Goal: Information Seeking & Learning: Understand process/instructions

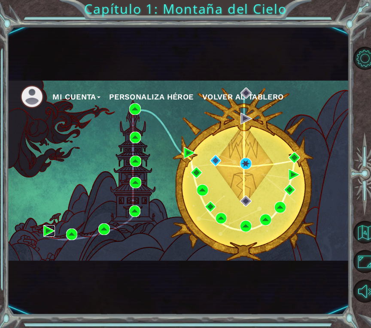
click at [45, 233] on img at bounding box center [49, 231] width 12 height 12
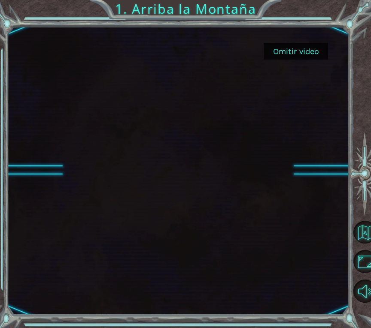
click at [296, 50] on button "Omitir video" at bounding box center [295, 51] width 64 height 17
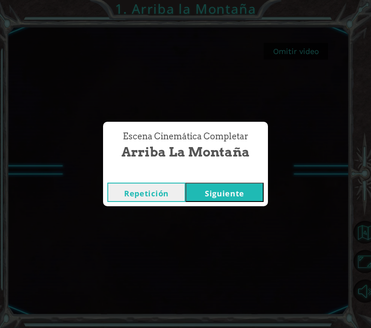
click at [212, 195] on button "Siguiente" at bounding box center [224, 192] width 78 height 19
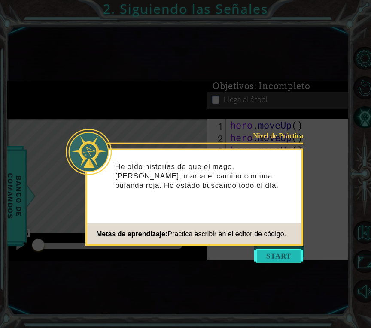
click at [282, 257] on button "Start" at bounding box center [278, 256] width 49 height 14
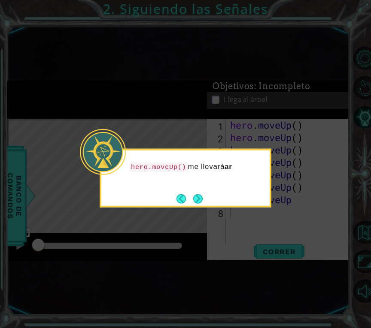
click at [274, 226] on icon at bounding box center [185, 164] width 371 height 328
click at [220, 214] on icon at bounding box center [185, 164] width 371 height 328
click at [230, 228] on icon at bounding box center [185, 164] width 371 height 328
click at [221, 230] on icon at bounding box center [185, 164] width 371 height 328
click at [228, 230] on icon at bounding box center [185, 164] width 371 height 328
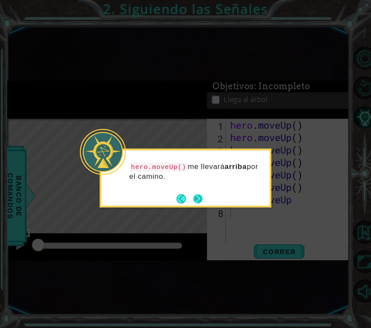
click at [199, 198] on button "Next" at bounding box center [198, 198] width 10 height 10
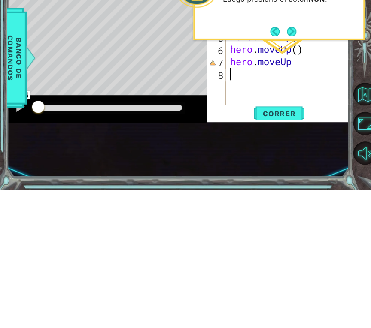
click at [154, 199] on div "Level Map" at bounding box center [205, 245] width 396 height 253
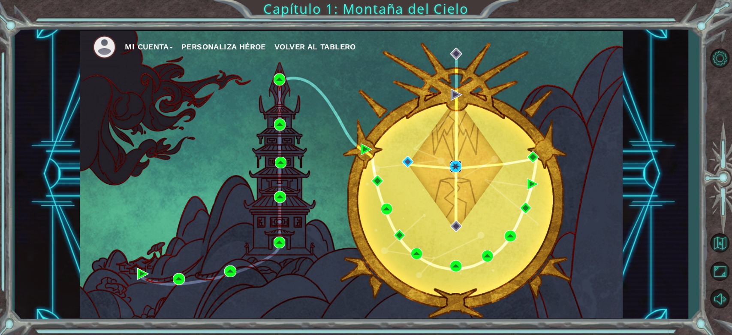
click at [370, 167] on img at bounding box center [456, 166] width 12 height 12
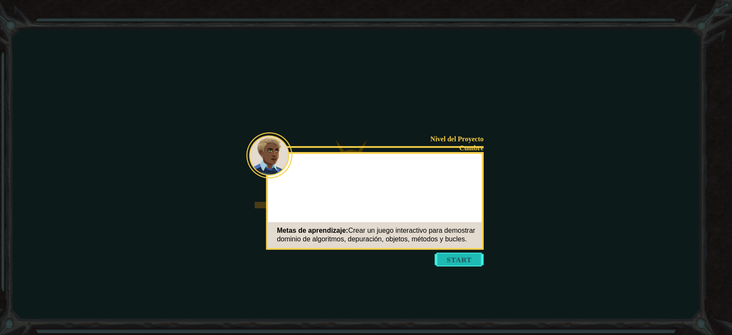
click at [370, 260] on button "Start" at bounding box center [459, 259] width 49 height 14
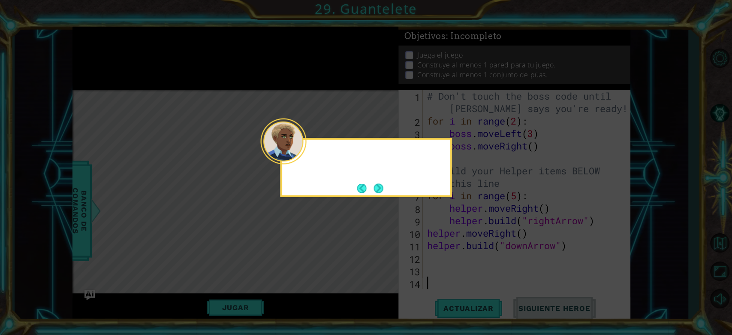
click at [370, 277] on icon at bounding box center [366, 167] width 732 height 335
click at [370, 197] on icon at bounding box center [366, 167] width 732 height 335
click at [370, 187] on button "Next" at bounding box center [379, 188] width 10 height 10
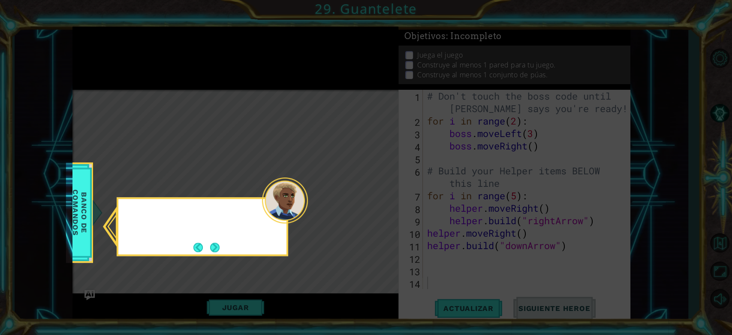
click at [370, 188] on icon at bounding box center [366, 167] width 732 height 335
click at [220, 249] on button "Next" at bounding box center [215, 247] width 10 height 10
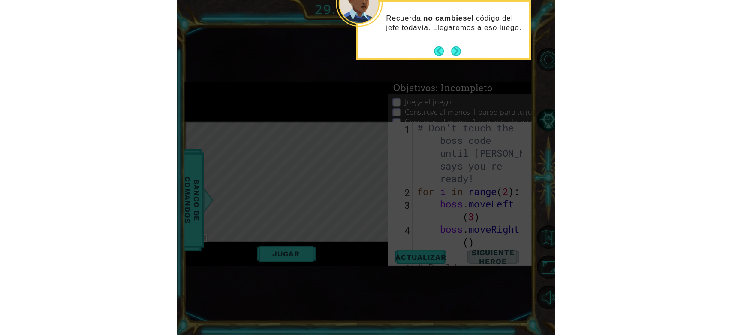
scroll to position [160, 0]
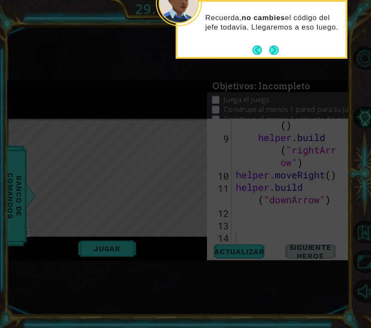
click at [93, 274] on icon at bounding box center [185, 124] width 371 height 407
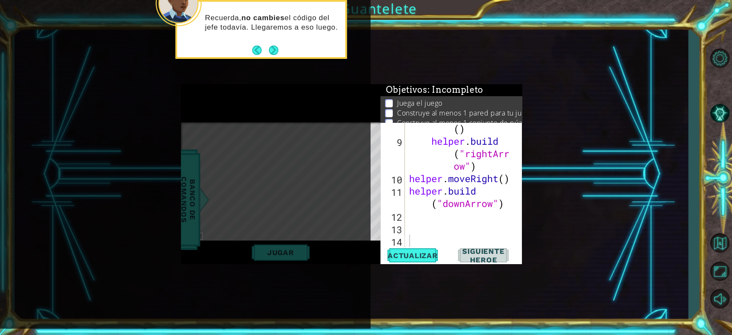
scroll to position [75, 0]
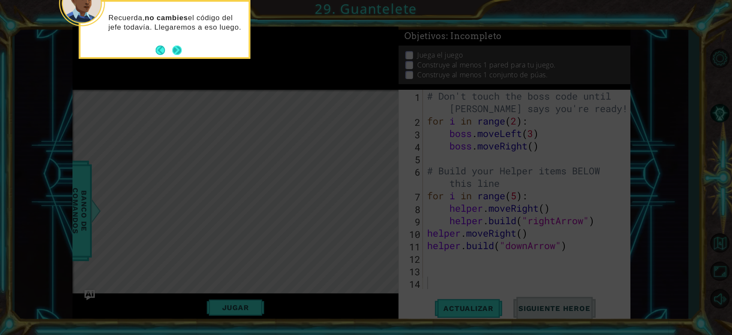
click at [173, 50] on button "Next" at bounding box center [177, 50] width 10 height 10
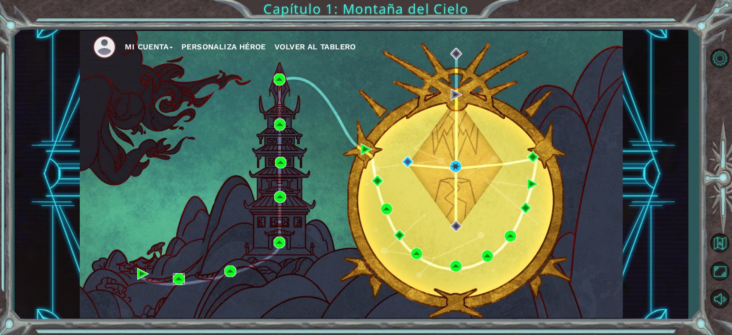
click at [180, 281] on img at bounding box center [179, 279] width 12 height 12
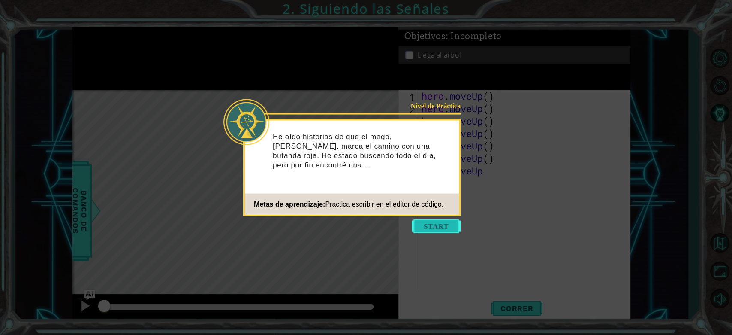
click at [370, 228] on button "Start" at bounding box center [436, 226] width 49 height 14
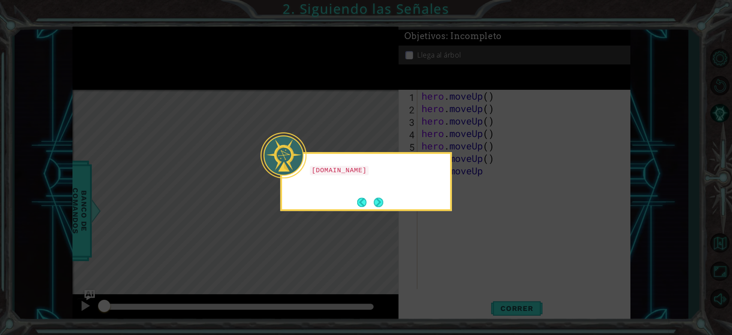
click at [291, 263] on icon at bounding box center [366, 167] width 732 height 335
click at [324, 241] on icon at bounding box center [366, 167] width 732 height 335
click at [355, 228] on icon at bounding box center [366, 167] width 732 height 335
click at [370, 199] on button "Next" at bounding box center [379, 202] width 10 height 10
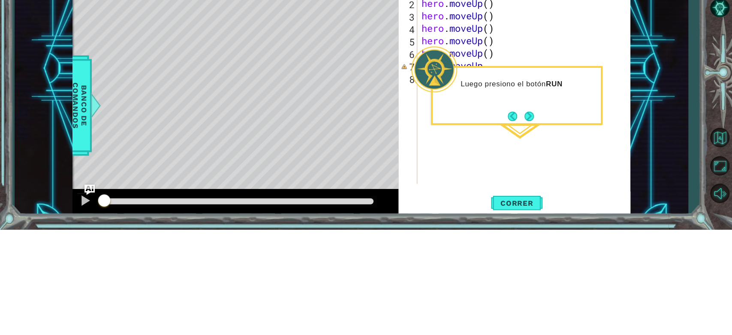
click at [370, 224] on div "1 ההההההההההההההההההההההההההההההההההההההההההההההההההההההההההההההההההההההההההההה…" at bounding box center [352, 174] width 674 height 294
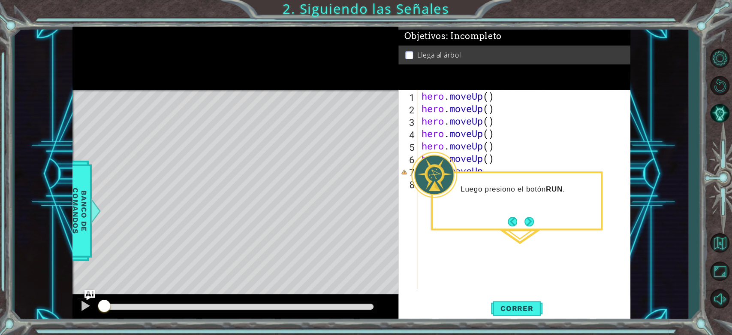
click at [370, 121] on div "1 ההההההההההההההההההההההההההההההההההההההההההההההההההההההההההההההההההההההההההההה…" at bounding box center [352, 174] width 674 height 294
click at [303, 184] on div "Level Map" at bounding box center [271, 216] width 396 height 253
click at [370, 217] on button "Next" at bounding box center [529, 221] width 9 height 9
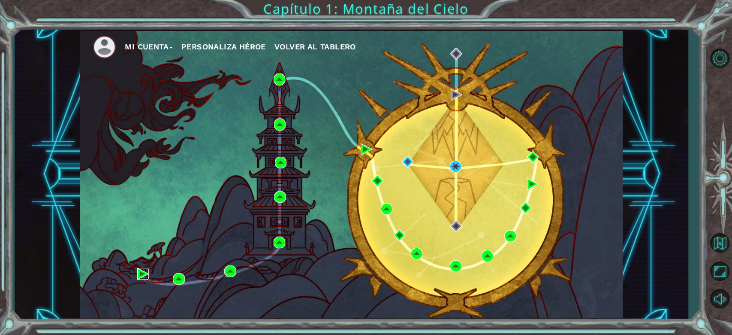
click at [140, 275] on img at bounding box center [143, 274] width 12 height 12
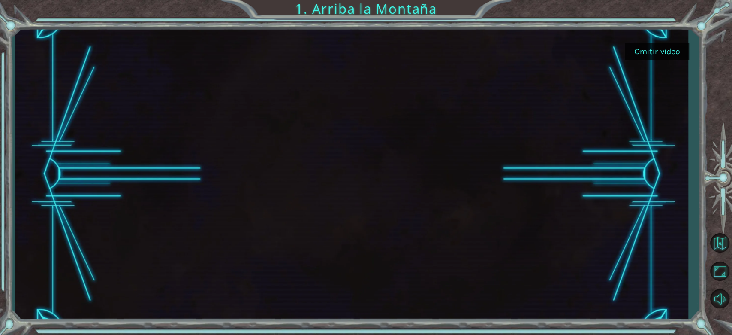
click at [370, 49] on button "Omitir video" at bounding box center [657, 51] width 64 height 17
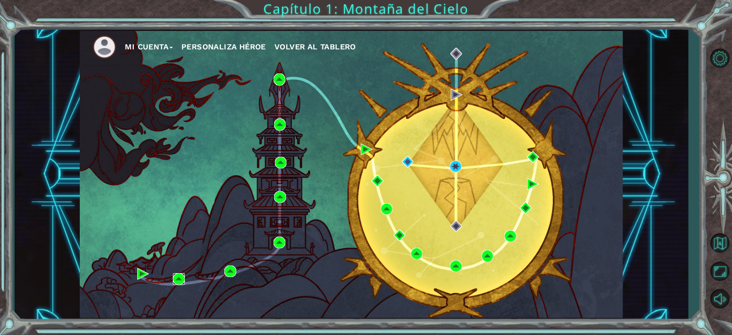
click at [184, 282] on img at bounding box center [179, 279] width 12 height 12
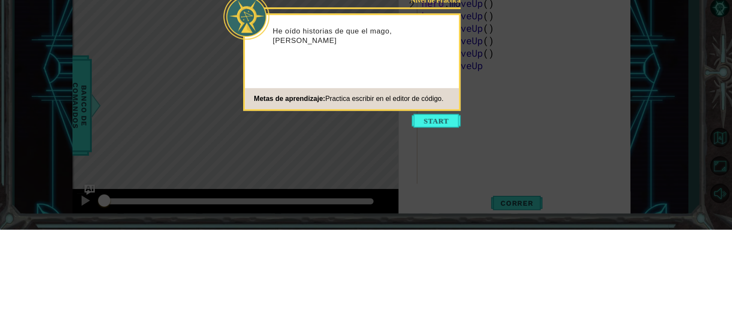
click at [370, 215] on div "Nivel de Práctica He oído historias de que el mago, Ast Metas de aprendizaje: P…" at bounding box center [352, 167] width 218 height 97
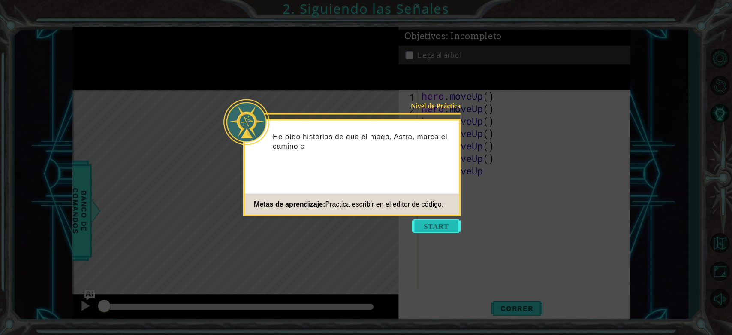
click at [370, 221] on button "Start" at bounding box center [436, 226] width 49 height 14
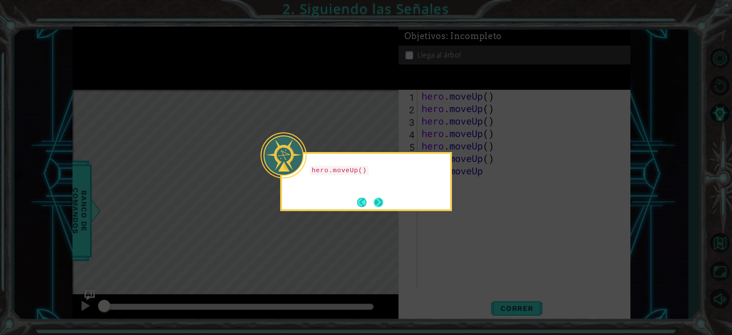
click at [370, 204] on button "Next" at bounding box center [379, 202] width 10 height 10
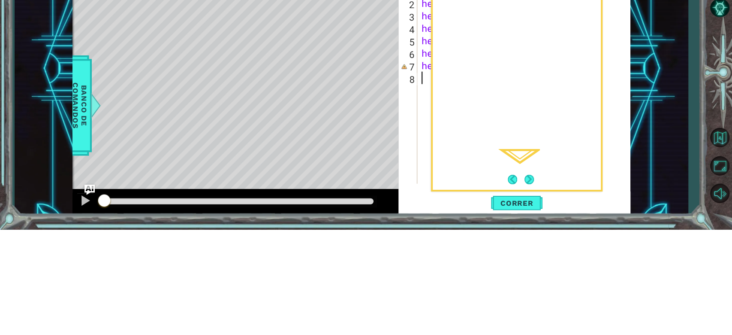
click at [370, 215] on div "1 ההההההההההההההההההההההההההההההההההההההההההההההההההההההההההההההההההההההההההההה…" at bounding box center [352, 174] width 674 height 294
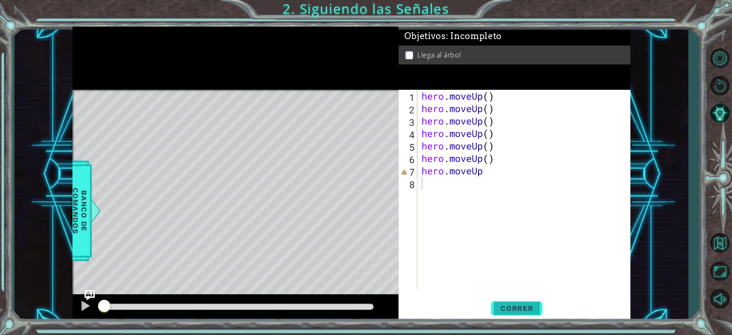
click at [370, 306] on span "Correr" at bounding box center [517, 308] width 50 height 9
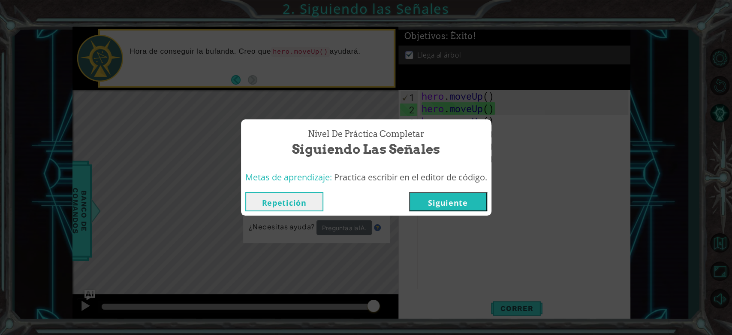
click at [370, 203] on button "Siguiente" at bounding box center [448, 201] width 78 height 19
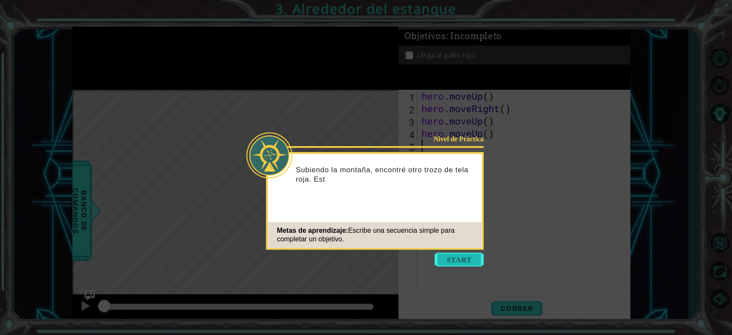
click at [370, 263] on button "Start" at bounding box center [459, 259] width 49 height 14
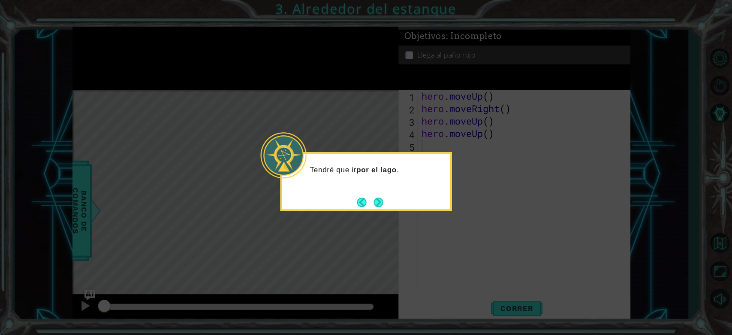
click at [370, 250] on icon at bounding box center [366, 167] width 732 height 335
click at [370, 199] on footer at bounding box center [370, 202] width 26 height 13
click at [370, 201] on button "Next" at bounding box center [378, 201] width 9 height 9
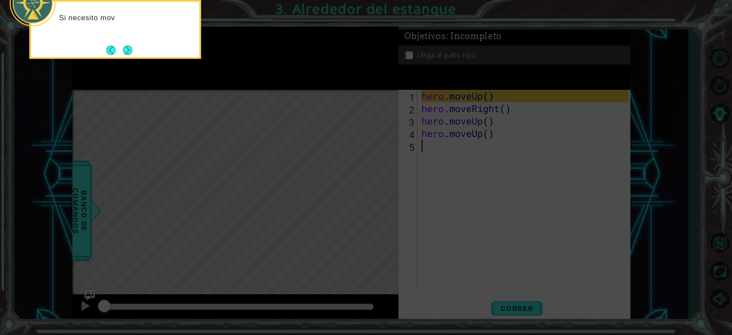
click at [297, 111] on icon at bounding box center [366, 49] width 732 height 569
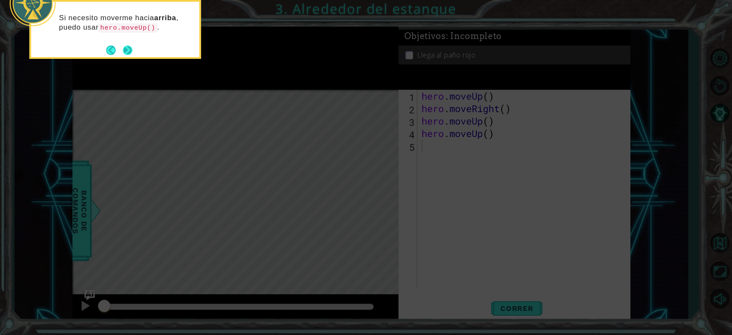
click at [124, 45] on button "Next" at bounding box center [128, 50] width 10 height 10
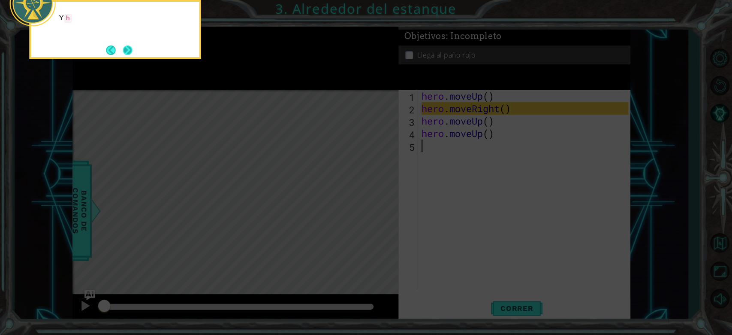
click at [127, 51] on button "Next" at bounding box center [128, 50] width 10 height 10
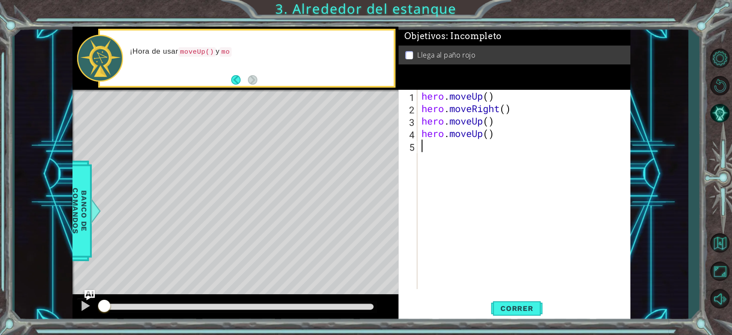
click at [370, 137] on div "1 ההההההההההההההההההההההההההההההההההההההההההההההההההההההההההההההההההההההההההההה…" at bounding box center [352, 174] width 674 height 294
click at [370, 177] on div "1 2 3 4 5 hero . moveUp ( ) hero . moveRight ( ) hero . moveUp ( ) hero . moveU…" at bounding box center [515, 206] width 232 height 232
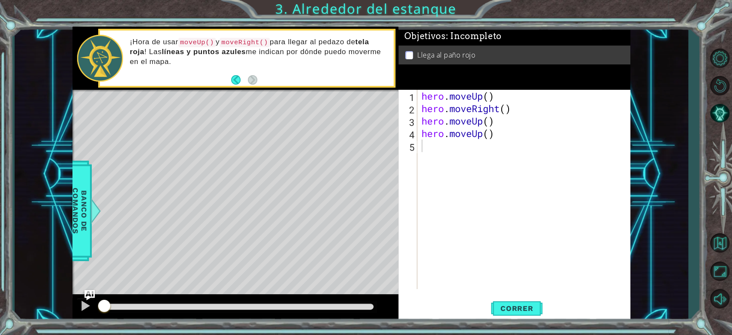
click at [370, 93] on div "hero . moveUp ( ) hero . moveRight ( ) hero . moveUp ( ) hero . moveUp ( )" at bounding box center [526, 202] width 212 height 224
type textarea "hero.moveUp()"
click at [370, 134] on div "hero . moveUp ( ) hero . moveRight ( ) hero . moveUp ( ) hero . moveUp ( )" at bounding box center [526, 202] width 212 height 224
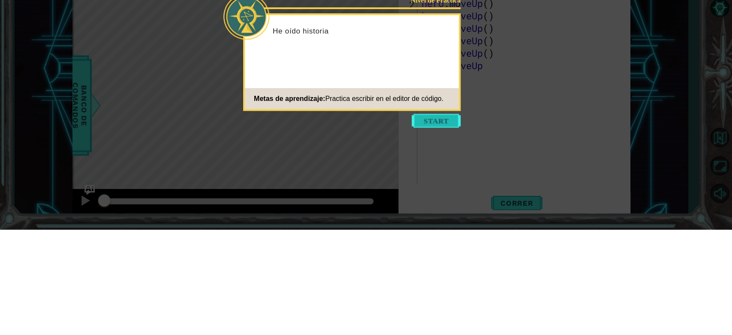
click at [370, 228] on button "Start" at bounding box center [436, 226] width 49 height 14
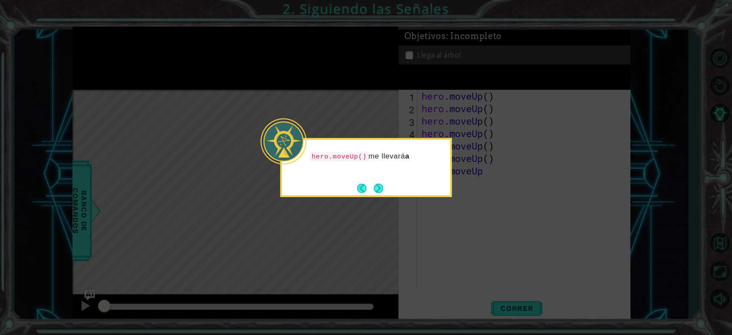
click at [370, 186] on button "Next" at bounding box center [379, 188] width 10 height 10
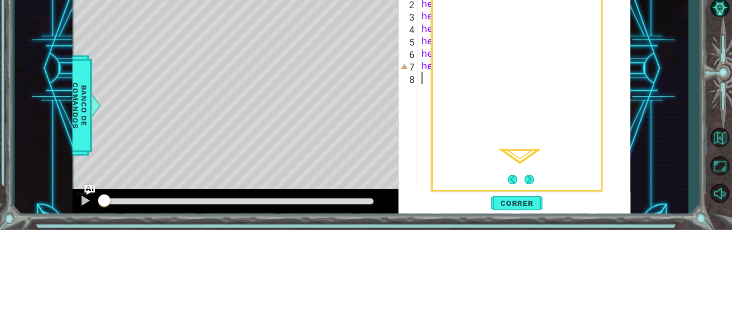
click at [370, 221] on div "1 ההההההההההההההההההההההההההההההההההההההההההההההההההההההההההההההההההההההההההההה…" at bounding box center [352, 174] width 674 height 294
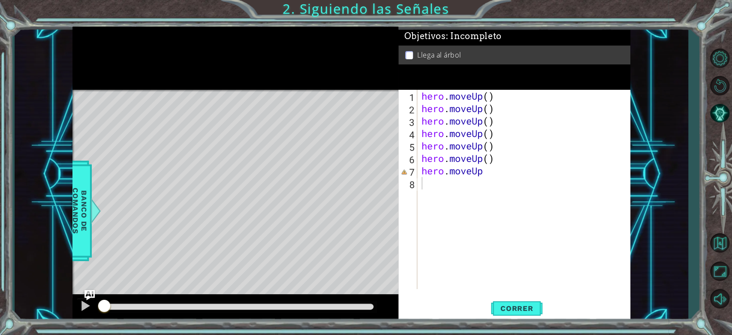
drag, startPoint x: 158, startPoint y: 305, endPoint x: 57, endPoint y: 329, distance: 104.6
click at [57, 328] on div "1 ההההההההההההההההההההההההההההההההההההההההההההההההההההההההההההההההההההההההההההה…" at bounding box center [366, 167] width 732 height 335
click at [370, 301] on button "Correr" at bounding box center [516, 307] width 51 height 23
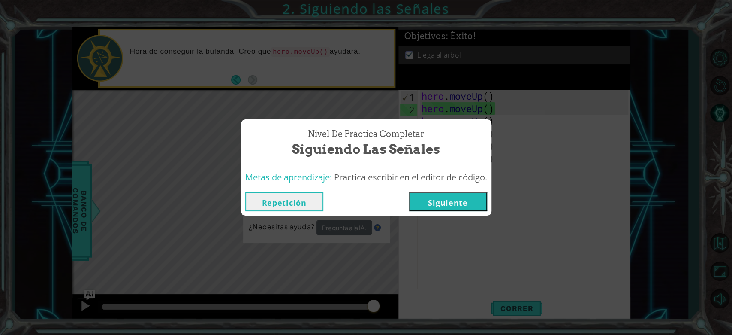
click at [370, 203] on button "Siguiente" at bounding box center [448, 201] width 78 height 19
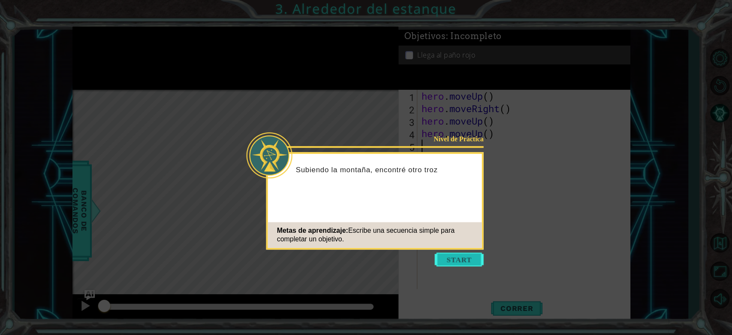
click at [370, 263] on button "Start" at bounding box center [459, 259] width 49 height 14
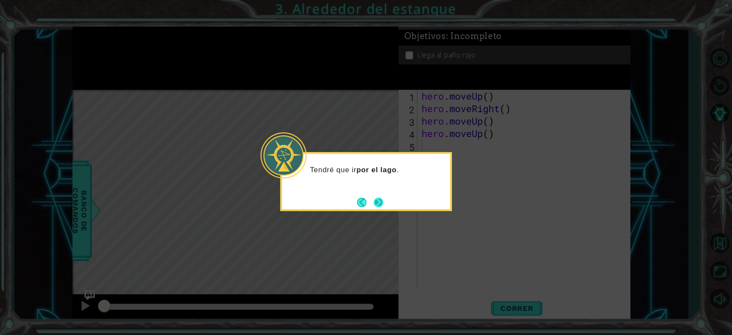
click at [370, 196] on footer at bounding box center [370, 202] width 26 height 13
click at [370, 198] on button "Next" at bounding box center [378, 201] width 9 height 9
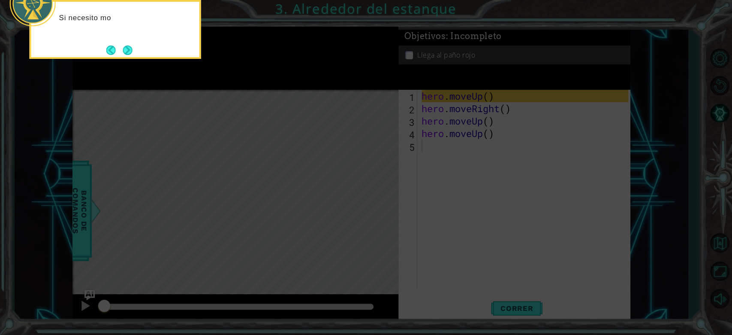
click at [370, 198] on icon at bounding box center [366, 49] width 732 height 569
click at [127, 52] on button "Next" at bounding box center [127, 49] width 9 height 9
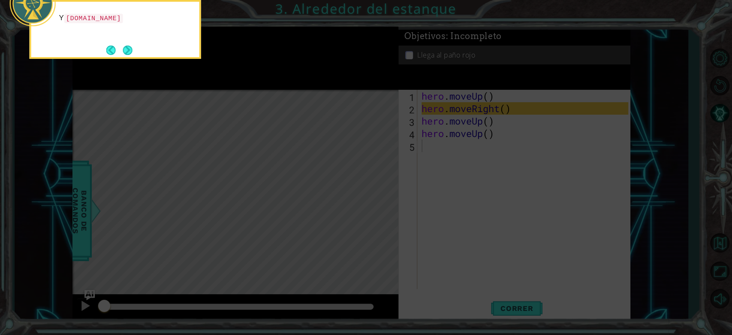
click at [127, 52] on button "Next" at bounding box center [128, 50] width 10 height 10
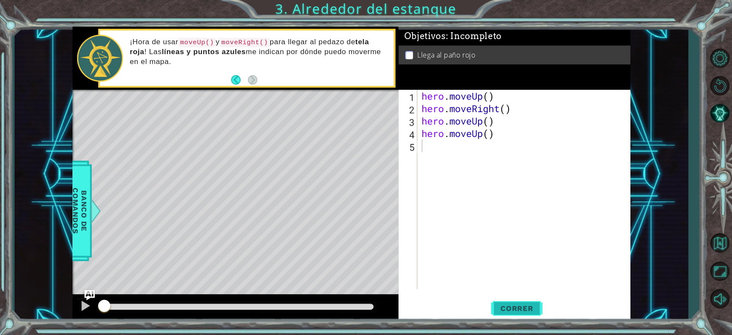
click at [370, 304] on span "Correr" at bounding box center [517, 308] width 50 height 9
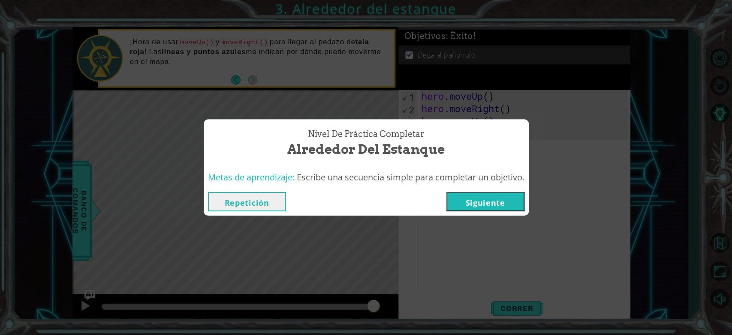
click at [370, 206] on button "Siguiente" at bounding box center [486, 201] width 78 height 19
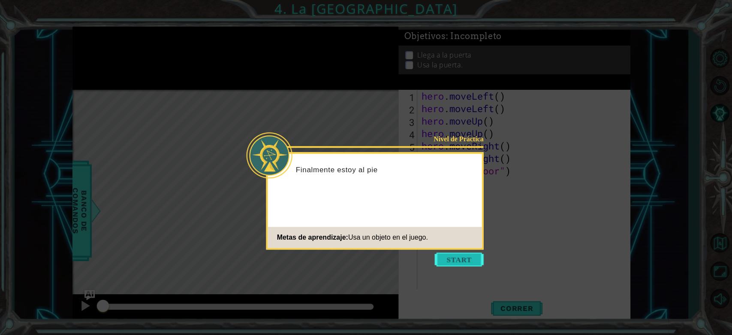
click at [370, 260] on button "Start" at bounding box center [459, 259] width 49 height 14
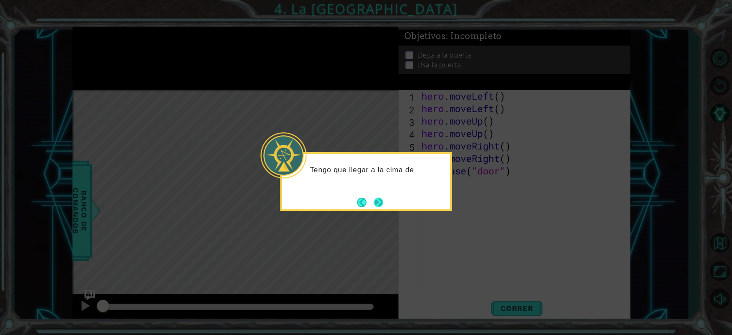
click at [370, 200] on button "Next" at bounding box center [378, 201] width 9 height 9
click at [370, 200] on button "Next" at bounding box center [378, 202] width 12 height 12
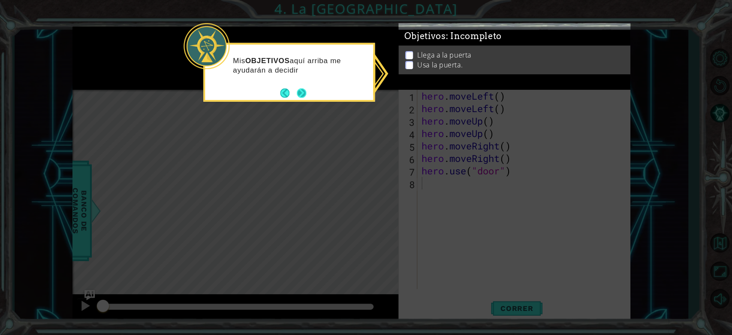
click at [302, 90] on button "Next" at bounding box center [301, 92] width 9 height 9
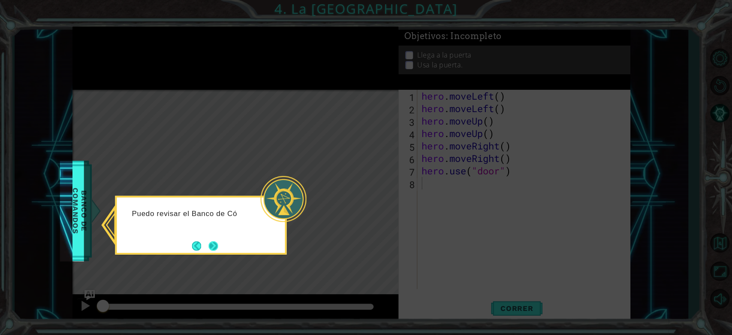
click at [209, 241] on button "Next" at bounding box center [213, 245] width 9 height 9
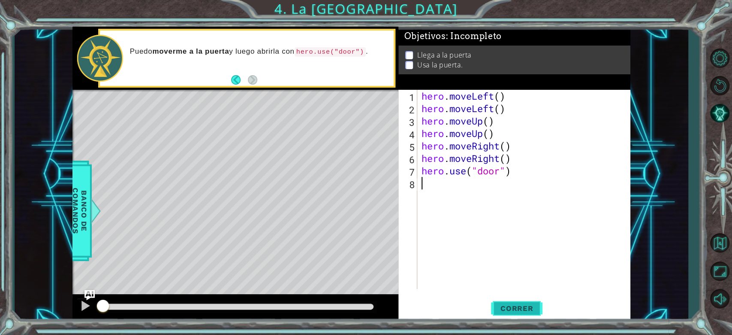
click at [370, 308] on span "Correr" at bounding box center [517, 308] width 50 height 9
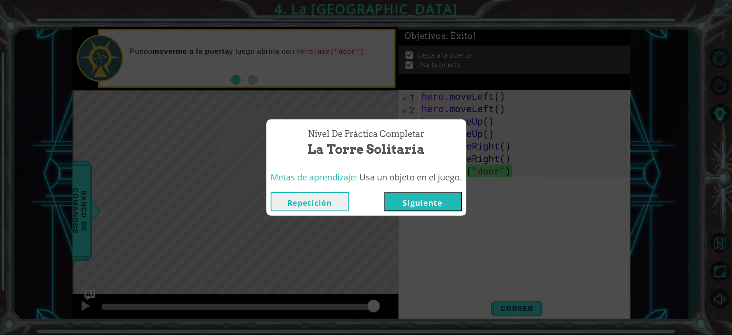
click at [370, 200] on button "Siguiente" at bounding box center [423, 201] width 78 height 19
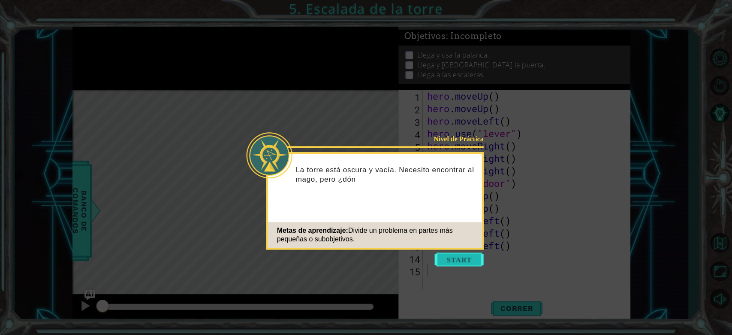
click at [370, 265] on button "Start" at bounding box center [459, 259] width 49 height 14
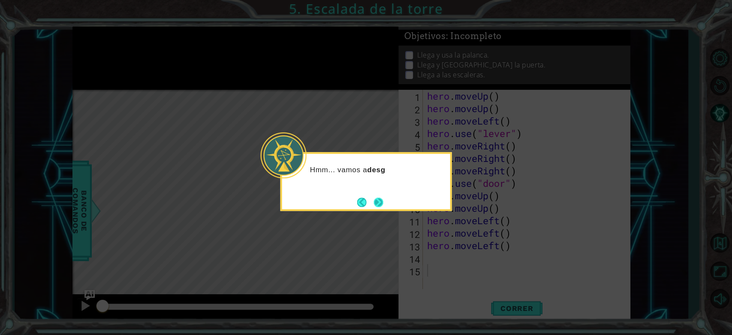
click at [370, 203] on button "Next" at bounding box center [378, 201] width 9 height 9
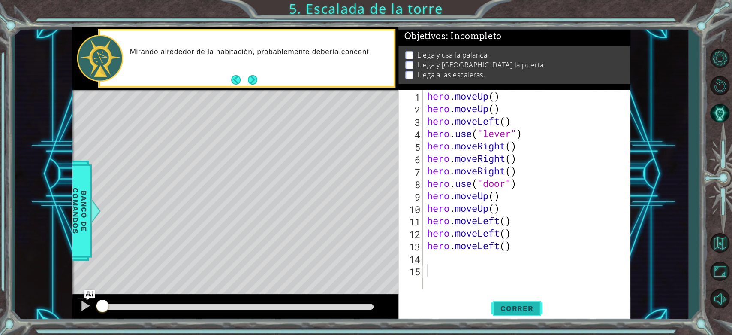
click at [370, 308] on span "Correr" at bounding box center [517, 308] width 50 height 9
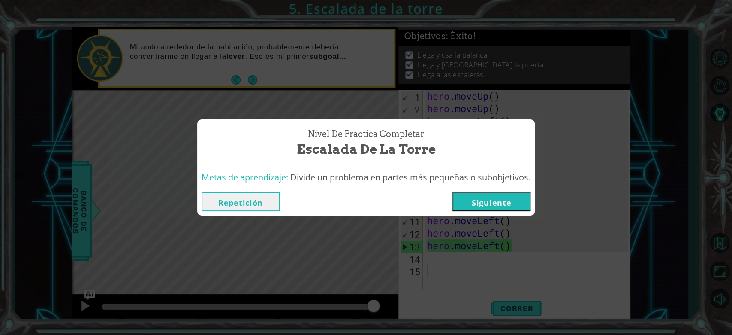
click at [370, 208] on button "Siguiente" at bounding box center [492, 201] width 78 height 19
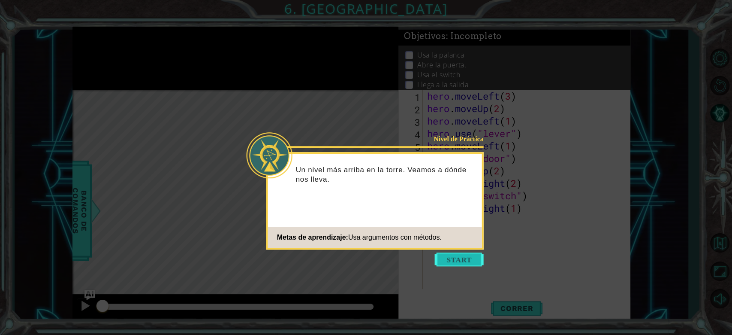
click at [370, 255] on button "Start" at bounding box center [459, 259] width 49 height 14
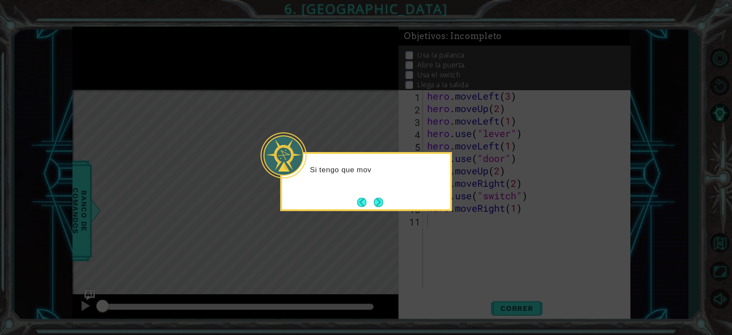
click at [370, 303] on icon at bounding box center [366, 167] width 732 height 335
click at [370, 311] on icon at bounding box center [366, 167] width 732 height 335
click at [370, 201] on button "Next" at bounding box center [378, 202] width 9 height 9
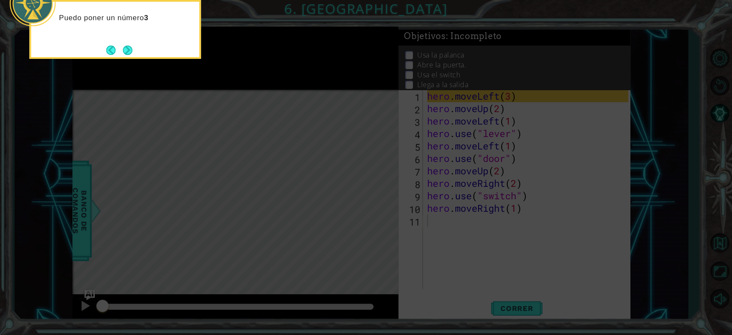
click at [370, 309] on icon at bounding box center [366, 49] width 732 height 569
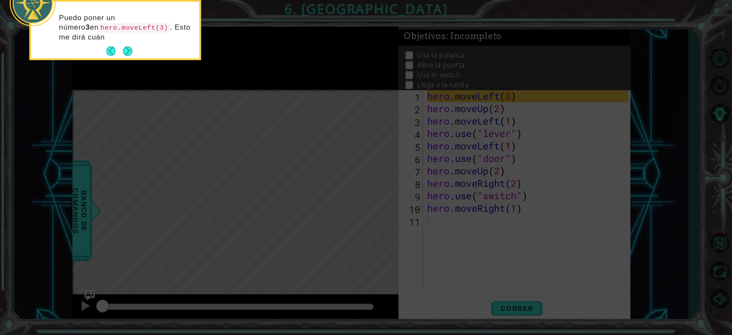
click at [124, 62] on icon at bounding box center [366, 49] width 732 height 569
click at [133, 41] on p "Puedo poner un número 3 en hero.moveLeft(3) . Esto me dirá cuántos pasos nec" at bounding box center [126, 27] width 134 height 29
click at [126, 55] on button "Next" at bounding box center [127, 50] width 9 height 9
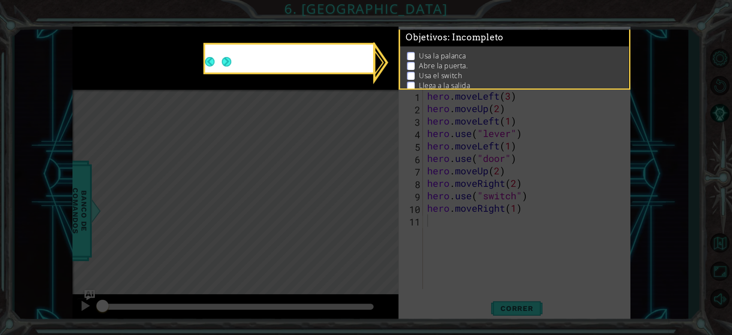
click at [133, 55] on icon at bounding box center [366, 167] width 732 height 335
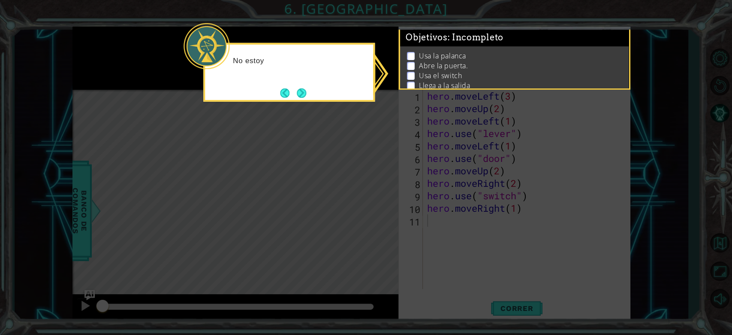
click at [306, 96] on button "Next" at bounding box center [301, 92] width 9 height 9
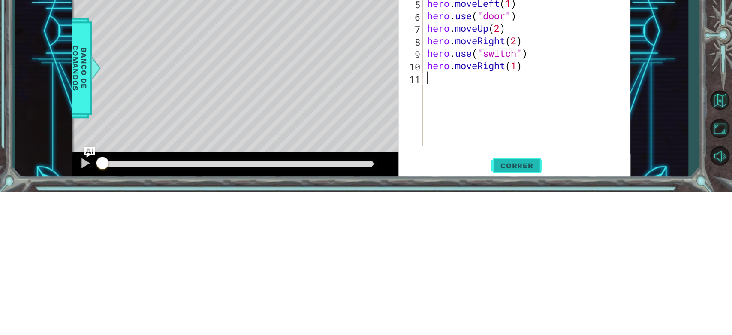
click at [370, 304] on span "Correr" at bounding box center [517, 308] width 50 height 9
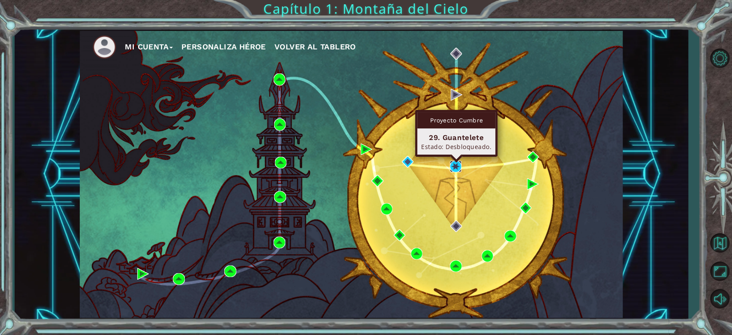
click at [370, 169] on img at bounding box center [456, 166] width 12 height 12
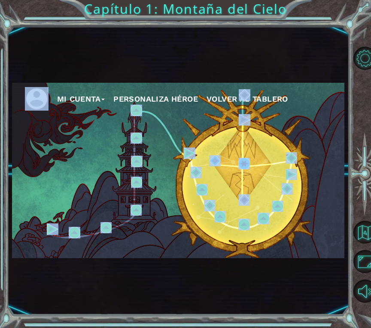
drag, startPoint x: 14, startPoint y: 122, endPoint x: 208, endPoint y: 16, distance: 221.0
click at [185, 33] on div "Mi Cuenta Personaliza Héroe Volver al Tablero" at bounding box center [177, 170] width 341 height 289
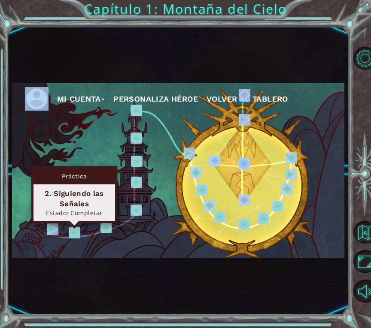
click at [69, 235] on img at bounding box center [75, 233] width 12 height 12
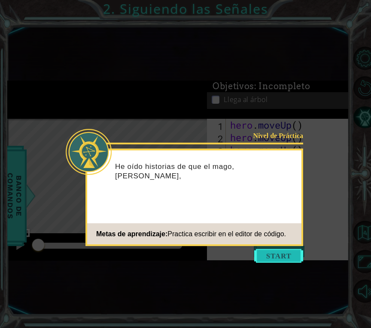
click at [289, 257] on button "Start" at bounding box center [278, 256] width 49 height 14
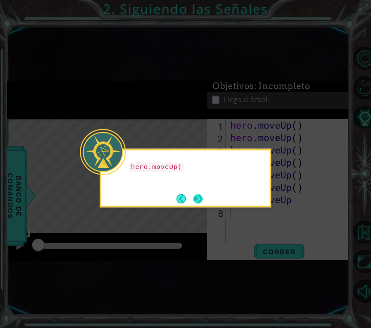
click at [193, 196] on button "Next" at bounding box center [197, 198] width 9 height 9
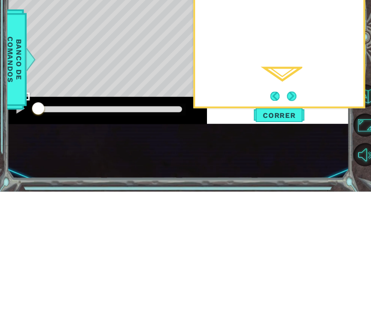
click at [319, 193] on div "Luego presiono el botón" at bounding box center [279, 47] width 172 height 395
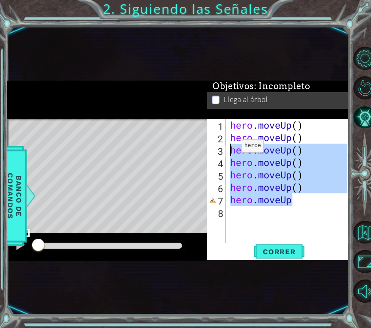
drag, startPoint x: 298, startPoint y: 201, endPoint x: 224, endPoint y: 150, distance: 90.4
click at [224, 150] on div "hero.moveUp 1 2 3 4 5 6 7 8 hero . moveUp ( ) hero . moveUp ( ) hero . moveUp (…" at bounding box center [277, 181] width 140 height 124
type textarea "hero.moveUp() hero.moveUp()"
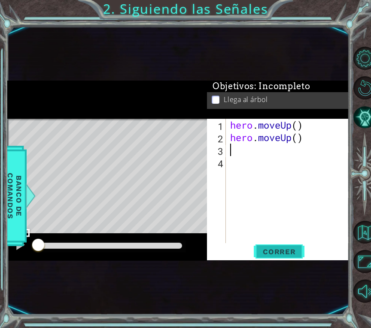
click at [267, 250] on span "Correr" at bounding box center [279, 252] width 50 height 9
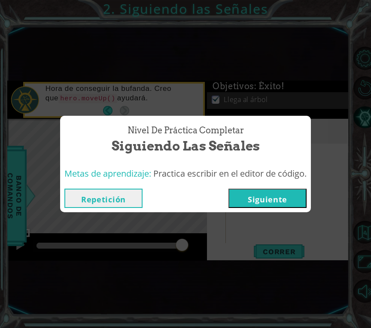
click at [114, 197] on button "Repetición" at bounding box center [103, 198] width 78 height 19
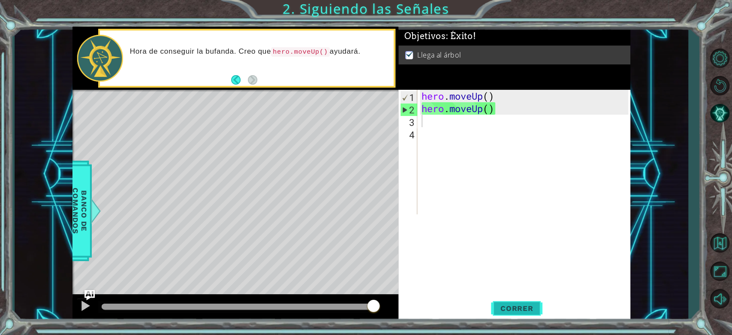
click at [370, 303] on button "Correr" at bounding box center [516, 307] width 51 height 23
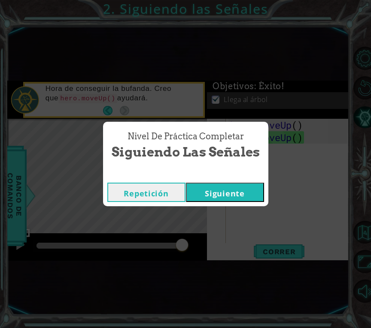
click at [239, 190] on button "Siguiente" at bounding box center [225, 192] width 78 height 19
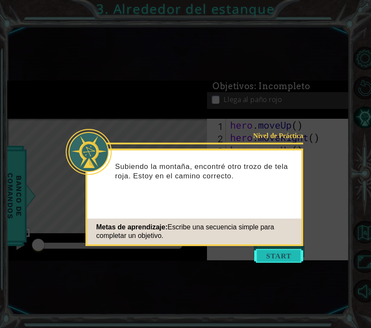
click at [281, 258] on button "Start" at bounding box center [278, 256] width 49 height 14
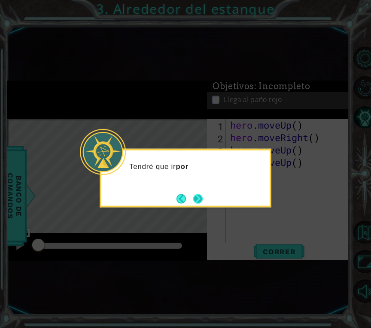
click at [197, 194] on button "Next" at bounding box center [197, 198] width 9 height 9
